Goal: Task Accomplishment & Management: Manage account settings

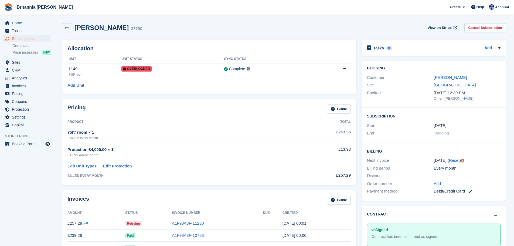
scroll to position [81, 0]
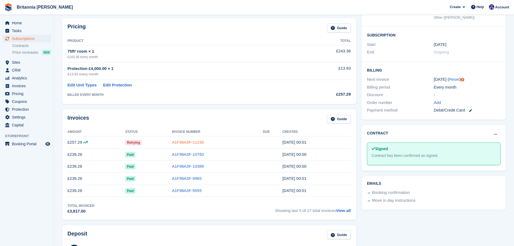
click at [195, 142] on link "A1F98A3F-11230" at bounding box center [188, 142] width 32 height 5
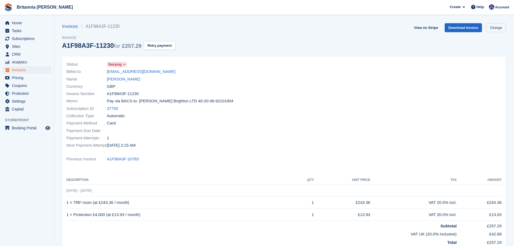
click at [494, 28] on link "Charge" at bounding box center [496, 27] width 20 height 9
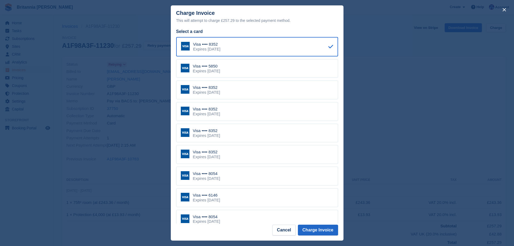
click at [240, 152] on div "Visa •••• 8352 Expires November 2028" at bounding box center [257, 154] width 162 height 19
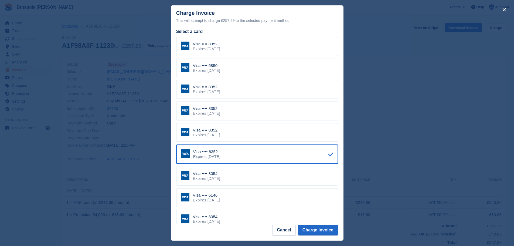
click at [249, 198] on div "Visa •••• 6146 Expires November 2029" at bounding box center [257, 197] width 162 height 19
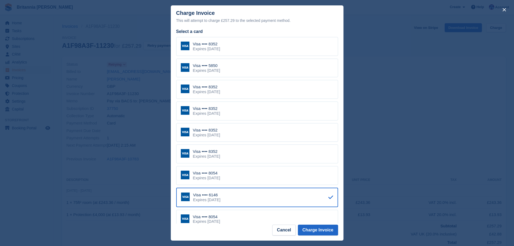
scroll to position [54, 0]
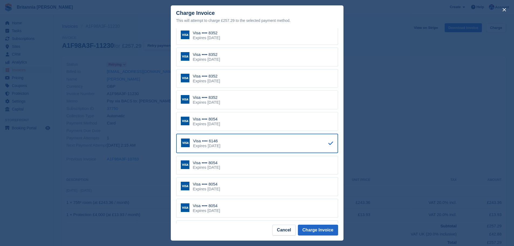
click at [257, 181] on div "Visa •••• 8054 Expires December 2029" at bounding box center [257, 186] width 162 height 19
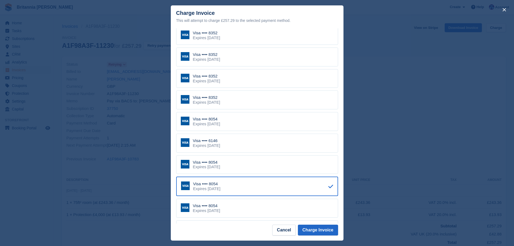
drag, startPoint x: 250, startPoint y: 207, endPoint x: 259, endPoint y: 212, distance: 10.6
click at [249, 207] on div "Visa •••• 8054 Expires January 2030" at bounding box center [257, 208] width 162 height 19
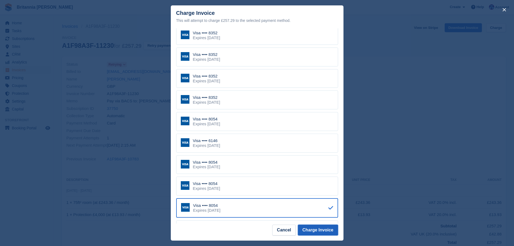
click at [324, 230] on button "Charge Invoice" at bounding box center [318, 230] width 40 height 11
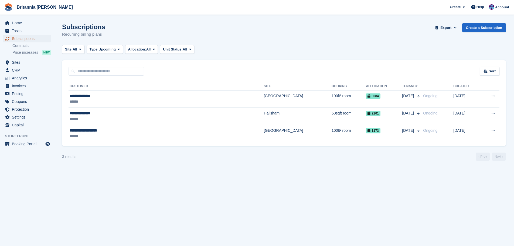
click at [37, 39] on span "Subscriptions" at bounding box center [28, 39] width 32 height 8
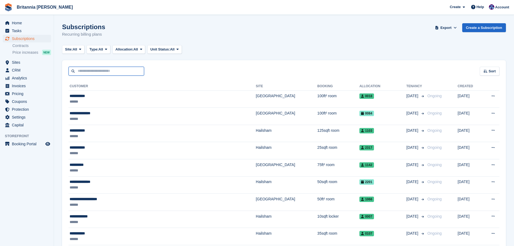
click at [96, 71] on input "text" at bounding box center [107, 71] width 76 height 9
type input "********"
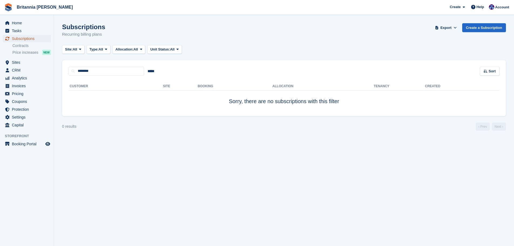
click at [38, 40] on span "Subscriptions" at bounding box center [28, 39] width 32 height 8
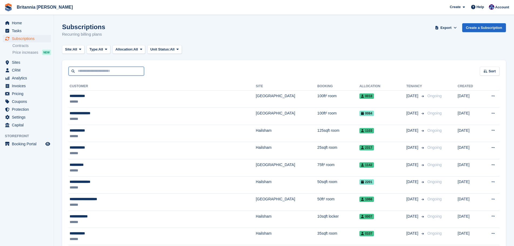
click at [96, 72] on input "text" at bounding box center [107, 71] width 76 height 9
type input "*****"
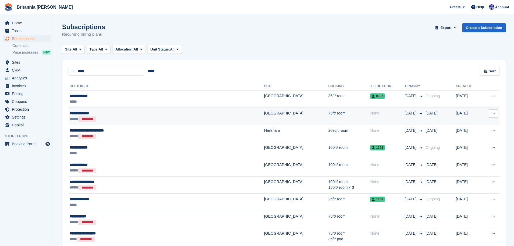
click at [117, 116] on div "**********" at bounding box center [129, 113] width 119 height 6
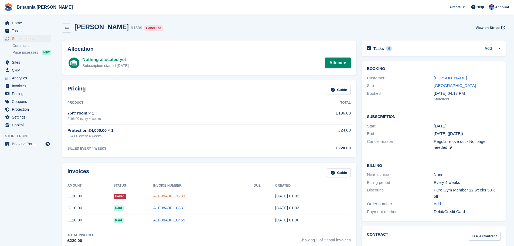
click at [170, 198] on link "A1F98A3F-11233" at bounding box center [169, 196] width 32 height 5
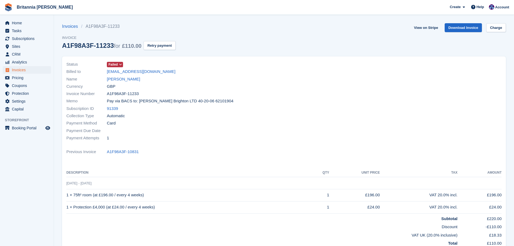
click at [120, 64] on icon at bounding box center [120, 64] width 3 height 3
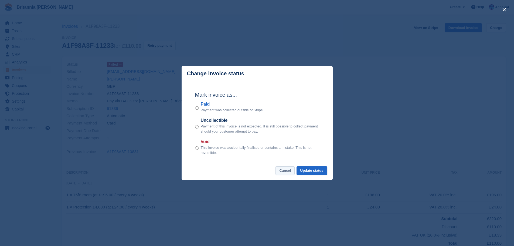
click at [284, 172] on button "Cancel" at bounding box center [285, 170] width 19 height 9
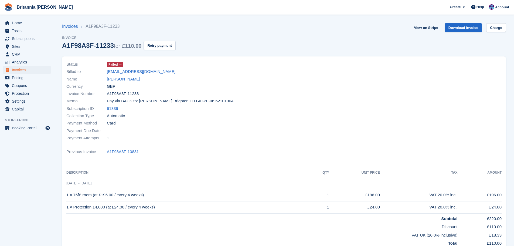
click at [113, 65] on span "Failed" at bounding box center [113, 64] width 9 height 5
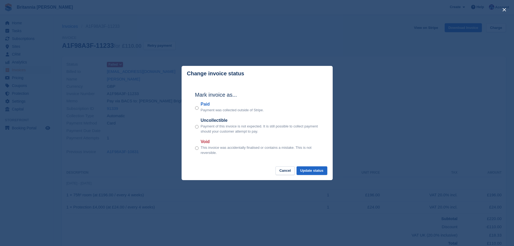
click at [201, 144] on label "Void" at bounding box center [260, 141] width 118 height 6
click at [331, 168] on footer "Cancel Update status" at bounding box center [257, 173] width 151 height 14
click at [320, 172] on button "Update status" at bounding box center [312, 170] width 31 height 9
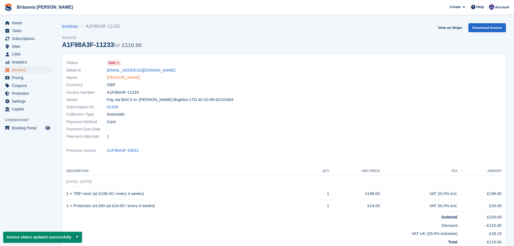
click at [124, 77] on link "[PERSON_NAME]" at bounding box center [123, 77] width 33 height 6
